Goal: Information Seeking & Learning: Stay updated

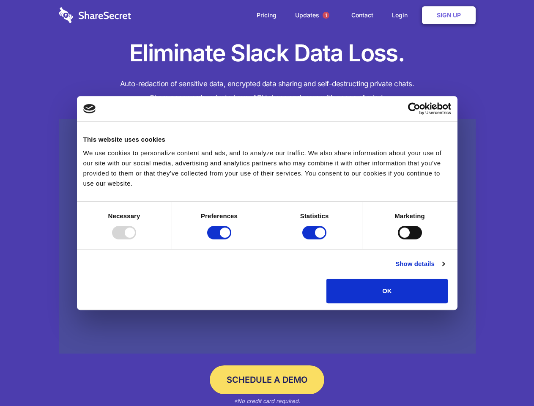
click at [136, 239] on div at bounding box center [124, 233] width 24 height 14
click at [231, 239] on input "Preferences" at bounding box center [219, 233] width 24 height 14
checkbox input "false"
click at [315, 239] on input "Statistics" at bounding box center [314, 233] width 24 height 14
checkbox input "false"
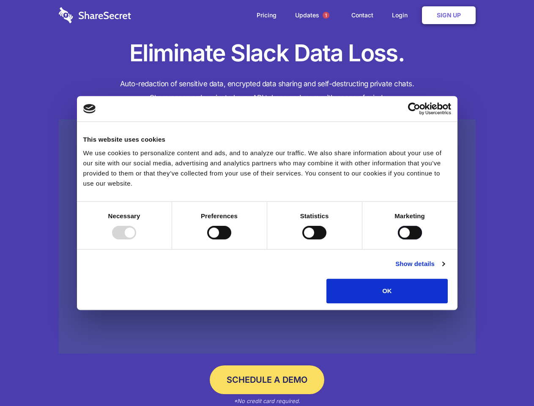
click at [398, 239] on input "Marketing" at bounding box center [410, 233] width 24 height 14
checkbox input "true"
click at [444, 269] on link "Show details" at bounding box center [419, 264] width 49 height 10
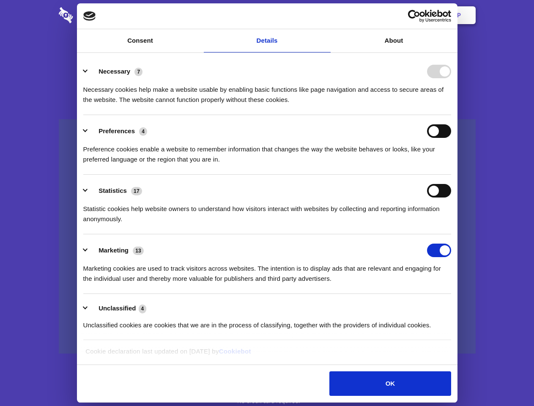
click at [451, 115] on li "Necessary 7 Necessary cookies help make a website usable by enabling basic func…" at bounding box center [267, 85] width 368 height 60
click at [325, 15] on span "1" at bounding box center [325, 15] width 7 height 7
